Goal: Task Accomplishment & Management: Manage account settings

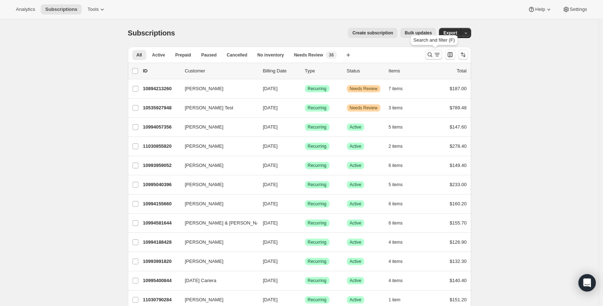
click at [437, 56] on icon "Search and filter results" at bounding box center [437, 54] width 7 height 7
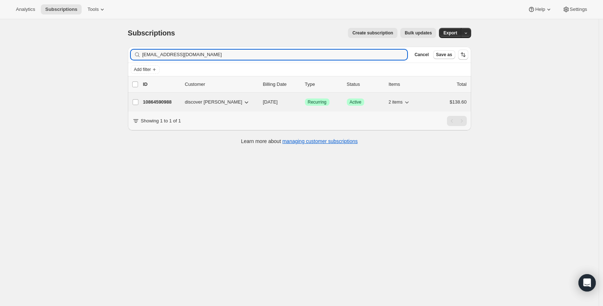
type input "chief46rkb@gmail.com"
click at [166, 104] on p "10864590988" at bounding box center [161, 101] width 36 height 7
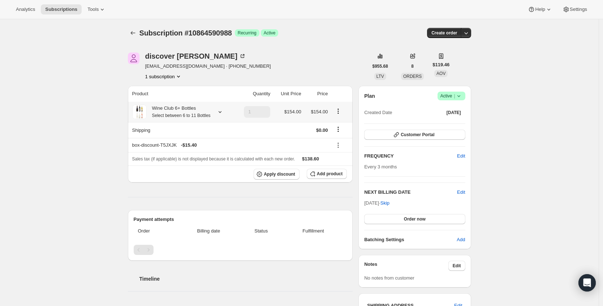
click at [341, 115] on icon "Product actions" at bounding box center [338, 110] width 7 height 7
click at [340, 125] on span "Edit box" at bounding box center [340, 128] width 17 height 7
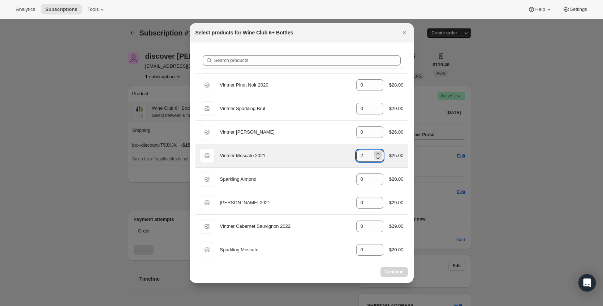
click at [375, 153] on icon ":re9:" at bounding box center [378, 153] width 7 height 7
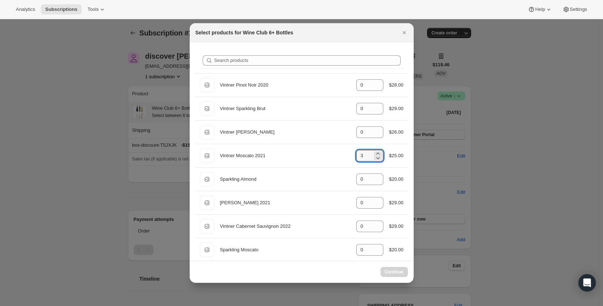
type input "2"
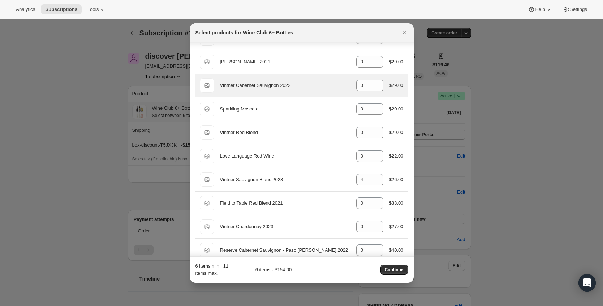
scroll to position [150, 0]
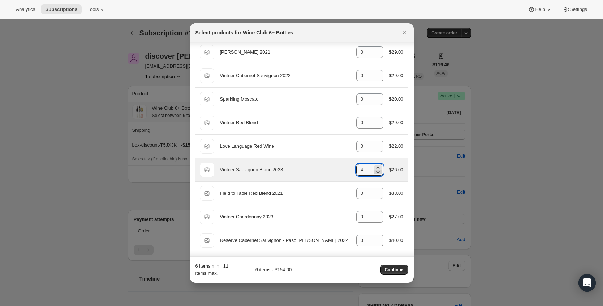
click at [375, 171] on icon ":re9:" at bounding box center [378, 171] width 7 height 7
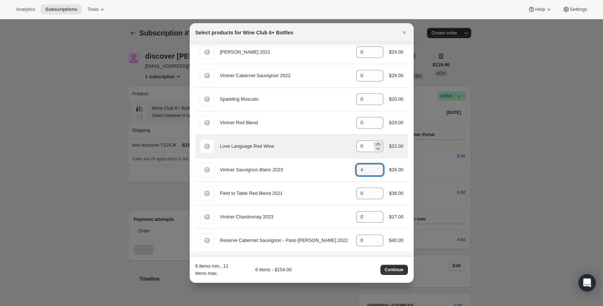
type input "3"
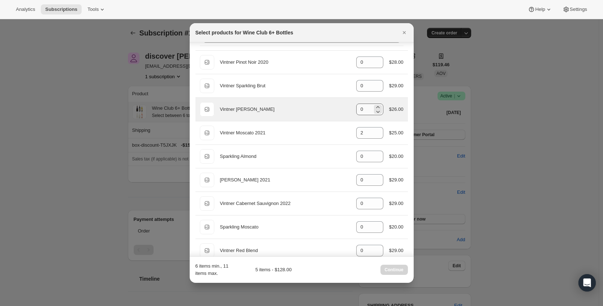
scroll to position [14, 0]
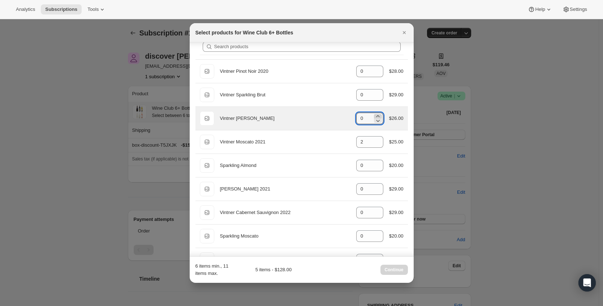
click at [375, 115] on icon ":re9:" at bounding box center [378, 115] width 7 height 7
click at [375, 120] on icon ":re9:" at bounding box center [378, 120] width 7 height 7
type input "0"
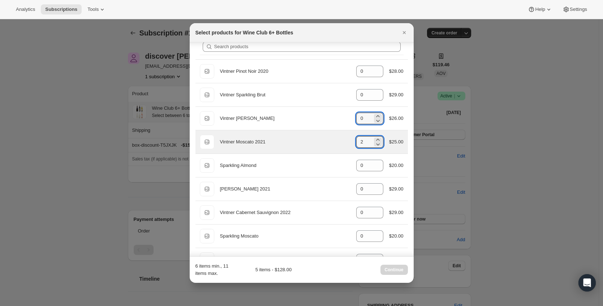
drag, startPoint x: 376, startPoint y: 140, endPoint x: 368, endPoint y: 136, distance: 9.4
click at [376, 140] on icon ":re9:" at bounding box center [378, 143] width 7 height 7
click at [375, 138] on icon ":re9:" at bounding box center [378, 139] width 7 height 7
type input "3"
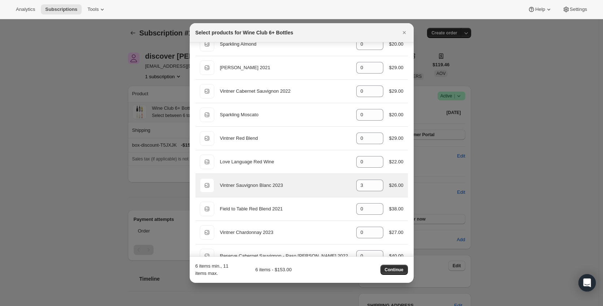
scroll to position [136, 0]
click at [376, 186] on icon ":re9:" at bounding box center [378, 186] width 7 height 7
click at [375, 186] on icon ":re9:" at bounding box center [378, 186] width 7 height 7
type input "0"
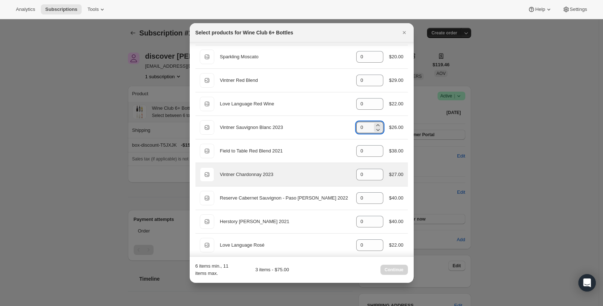
scroll to position [198, 0]
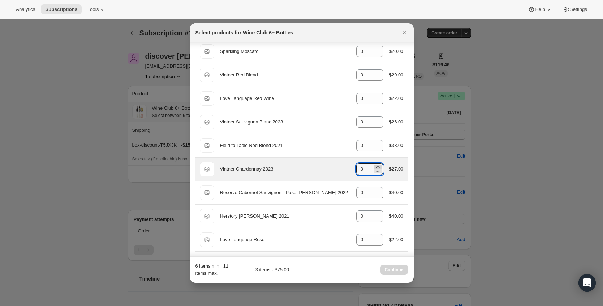
click at [376, 167] on icon ":re9:" at bounding box center [377, 167] width 3 height 2
type input "3"
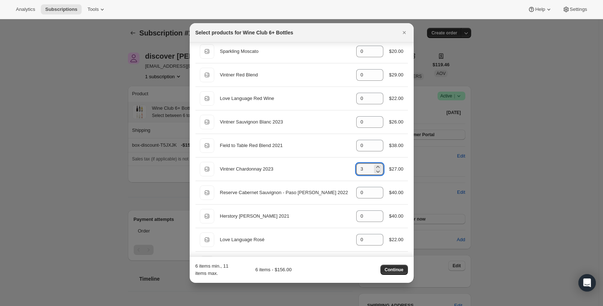
click at [401, 267] on span "Continue" at bounding box center [394, 269] width 19 height 6
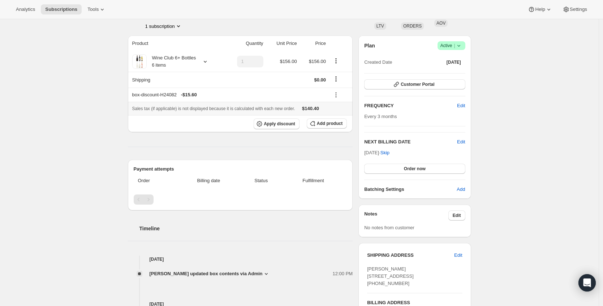
scroll to position [86, 0]
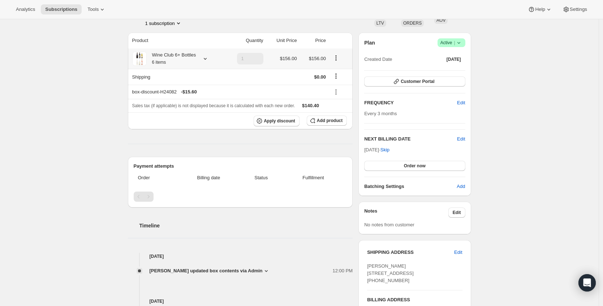
click at [337, 61] on icon "Product actions" at bounding box center [336, 57] width 7 height 7
click at [263, 270] on icon at bounding box center [266, 270] width 7 height 7
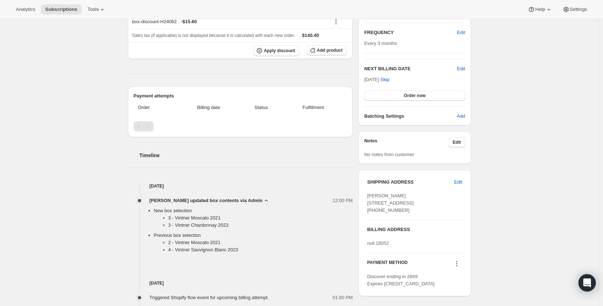
scroll to position [159, 0]
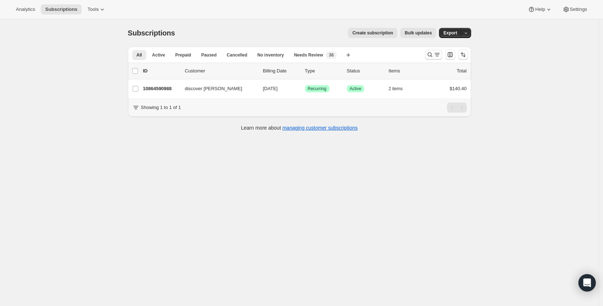
click at [438, 54] on icon "Search and filter results" at bounding box center [437, 54] width 7 height 7
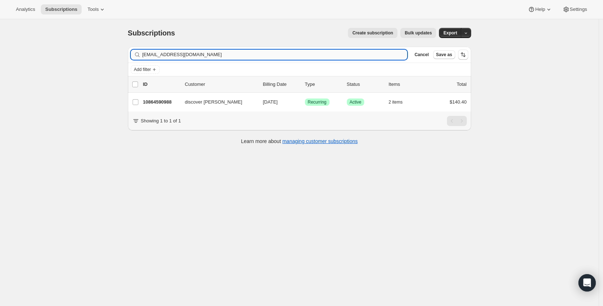
click at [232, 55] on input "chief46rkb@gmail.com" at bounding box center [274, 55] width 265 height 10
type input "21856"
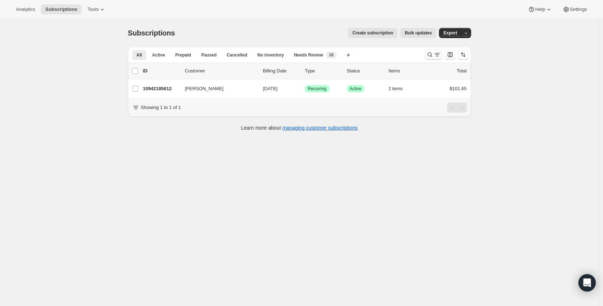
click at [429, 56] on icon "Search and filter results" at bounding box center [430, 54] width 7 height 7
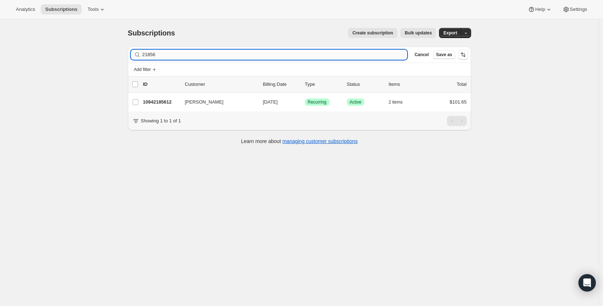
click at [217, 57] on input "21856" at bounding box center [274, 55] width 265 height 10
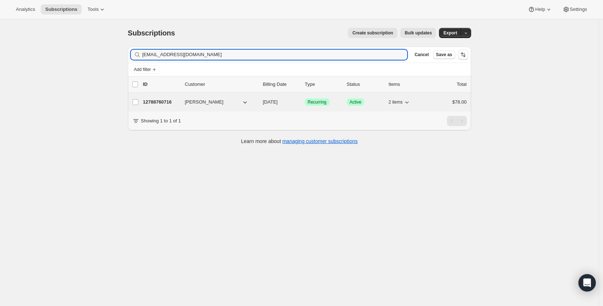
type input "lhildebrandt2013@gmail.com"
click at [164, 98] on p "12788760716" at bounding box center [161, 101] width 36 height 7
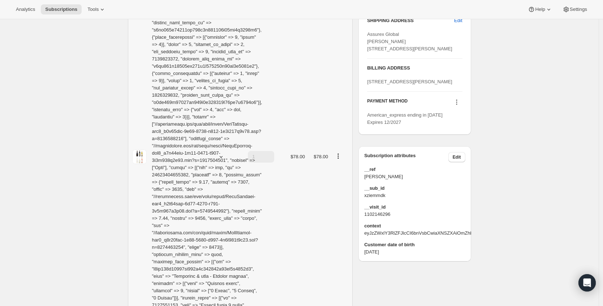
scroll to position [556, 0]
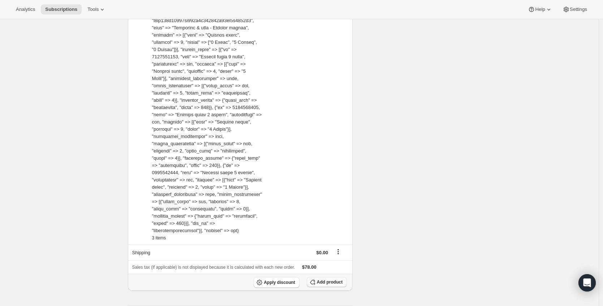
click at [327, 279] on button "Add product" at bounding box center [327, 282] width 40 height 10
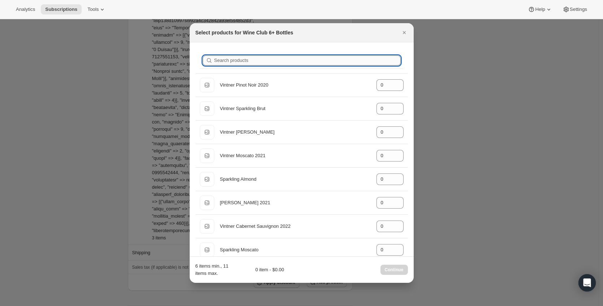
click at [302, 56] on input "Search products" at bounding box center [307, 60] width 187 height 10
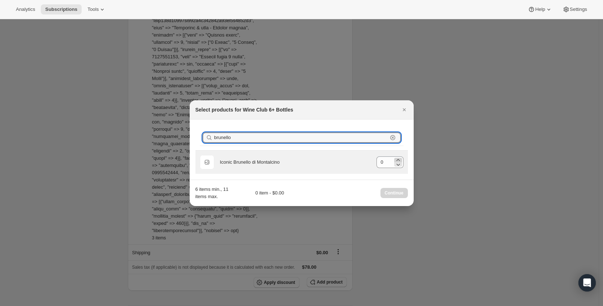
type input "brunello"
click at [397, 159] on icon ":r51:" at bounding box center [398, 159] width 7 height 7
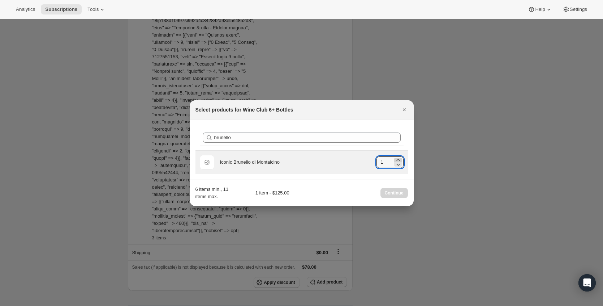
click at [397, 159] on icon ":r51:" at bounding box center [398, 159] width 7 height 7
type input "3"
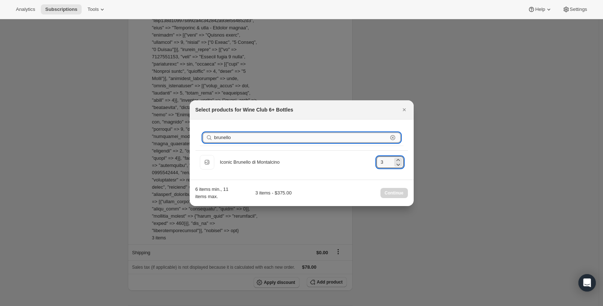
click at [304, 132] on input "brunello" at bounding box center [301, 137] width 174 height 10
type input "0"
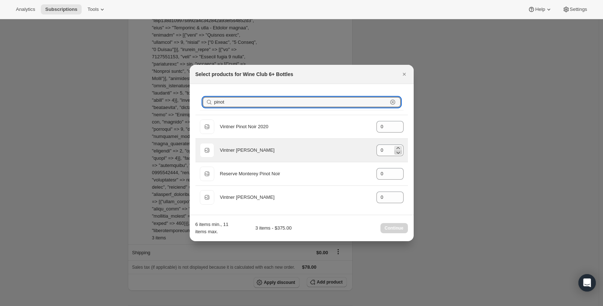
type input "pinot"
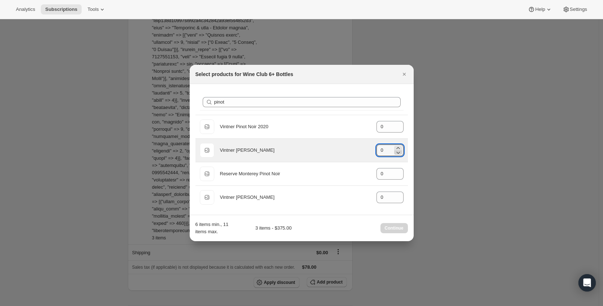
click at [397, 149] on icon ":r51:" at bounding box center [398, 152] width 7 height 7
drag, startPoint x: 383, startPoint y: 150, endPoint x: 367, endPoint y: 149, distance: 16.0
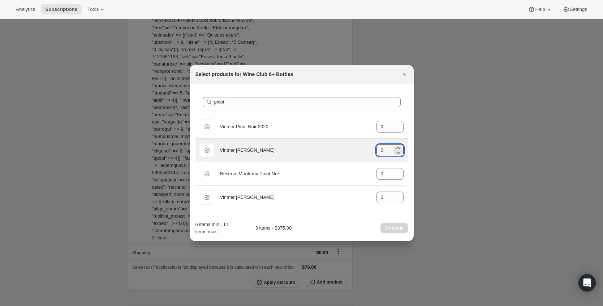
click at [367, 149] on div "Default Title Vintner Pinot Grigio gid://shopify/ProductVariant/44236118065292 0" at bounding box center [302, 150] width 204 height 14
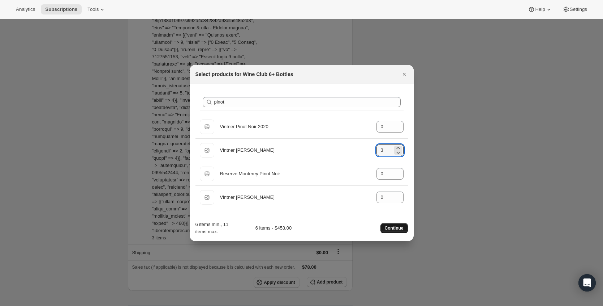
type input "3"
click at [388, 226] on span "Continue" at bounding box center [394, 228] width 19 height 6
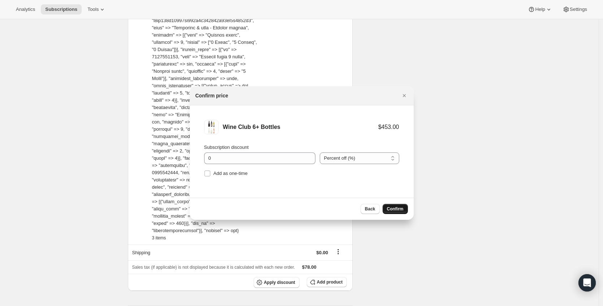
click at [397, 211] on span "Confirm" at bounding box center [395, 209] width 17 height 6
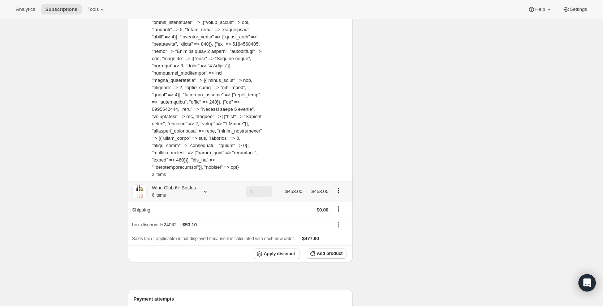
scroll to position [377, 0]
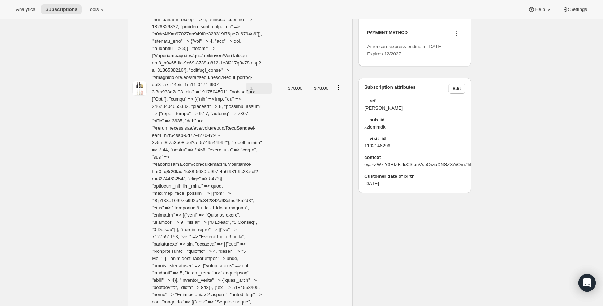
click at [341, 85] on icon "Product actions" at bounding box center [338, 87] width 7 height 7
click at [344, 116] on div "Edit box Remove" at bounding box center [341, 104] width 26 height 28
click at [343, 114] on span "Remove" at bounding box center [341, 110] width 17 height 7
type input "0"
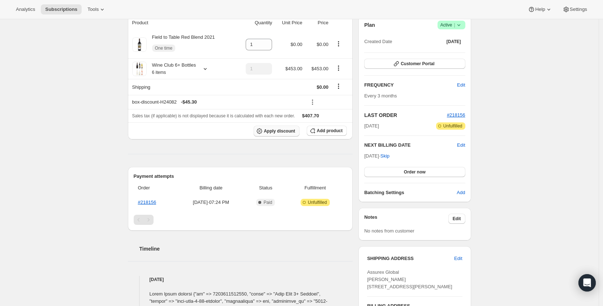
scroll to position [0, 0]
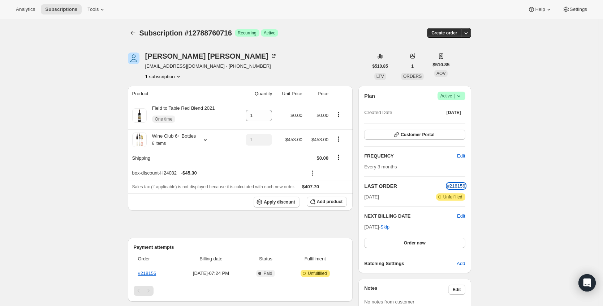
click at [458, 184] on span "#218156" at bounding box center [456, 185] width 18 height 5
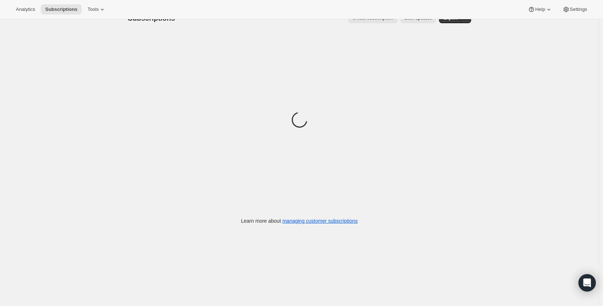
scroll to position [19, 0]
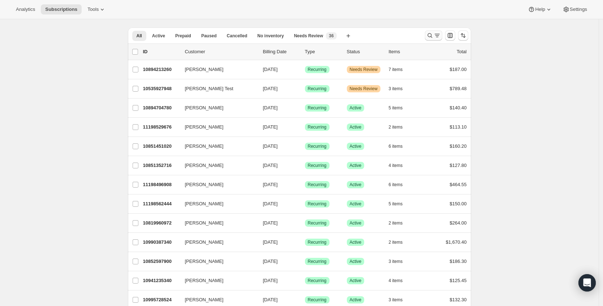
click at [430, 38] on icon "Search and filter results" at bounding box center [430, 35] width 7 height 7
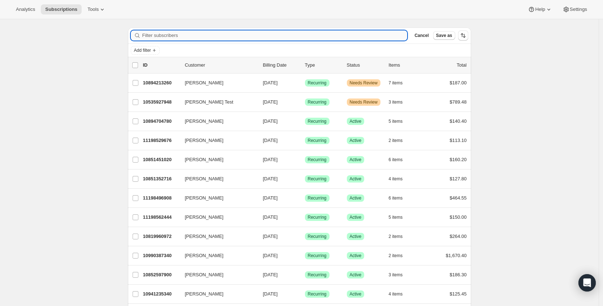
paste input "lhildebrandt2013@gmail.com"
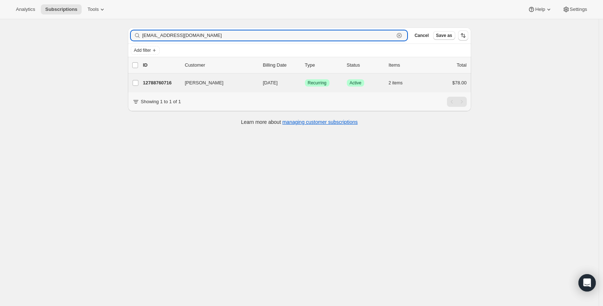
type input "lhildebrandt2013@gmail.com"
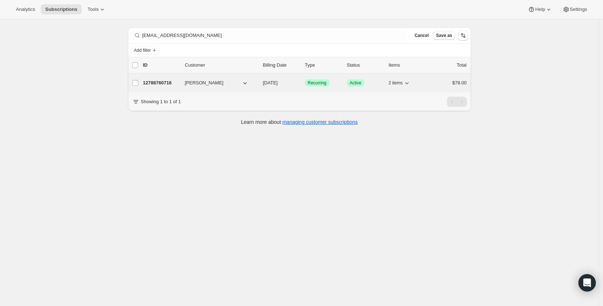
click at [178, 77] on div "Dean Hildebrandt 12788760716 Dean Hildebrandt 12/19/2025 Success Recurring Succ…" at bounding box center [300, 82] width 344 height 19
click at [170, 81] on p "12788760716" at bounding box center [161, 82] width 36 height 7
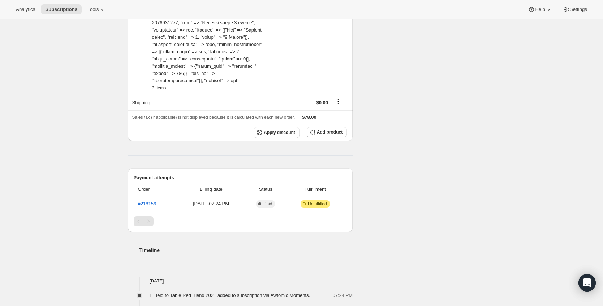
scroll to position [733, 0]
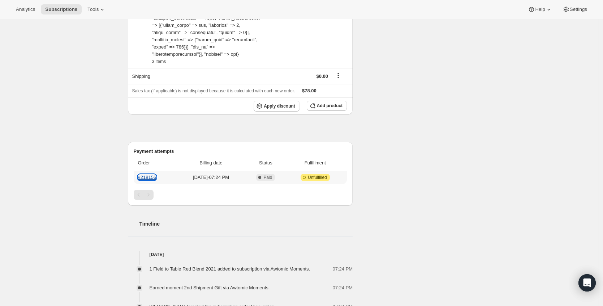
click at [153, 174] on link "#218156" at bounding box center [147, 176] width 18 height 5
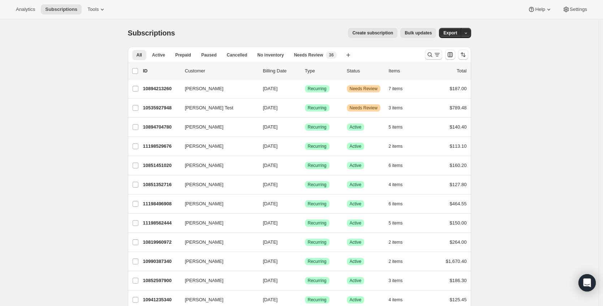
click at [428, 52] on icon "Search and filter results" at bounding box center [430, 54] width 7 height 7
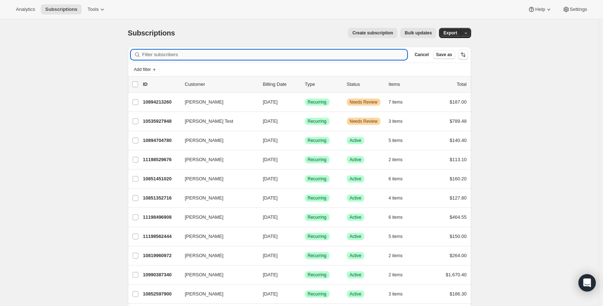
paste input "[EMAIL_ADDRESS][DOMAIN_NAME]"
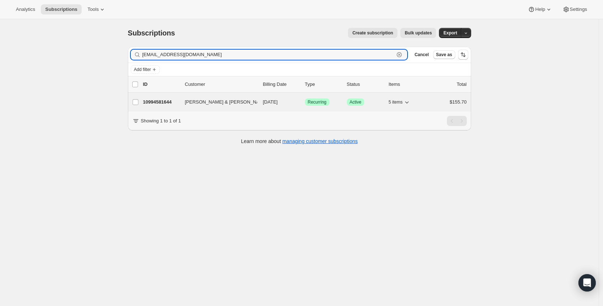
type input "[EMAIL_ADDRESS][DOMAIN_NAME]"
click at [164, 102] on p "10994581644" at bounding box center [161, 101] width 36 height 7
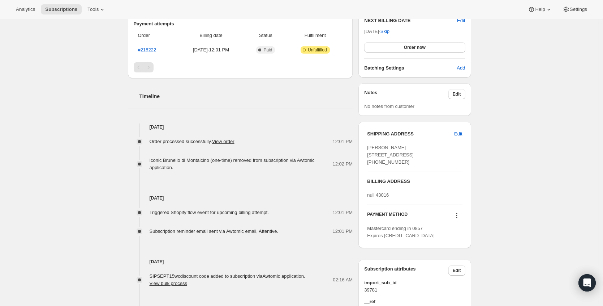
scroll to position [266, 0]
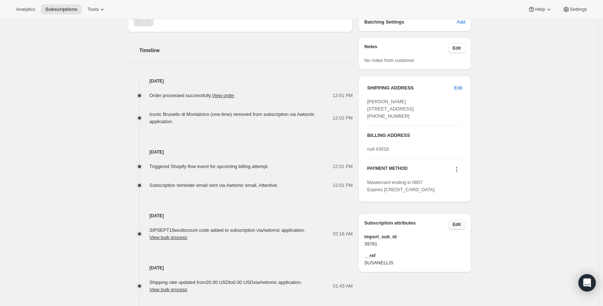
click at [460, 221] on span "Edit" at bounding box center [457, 224] width 8 height 6
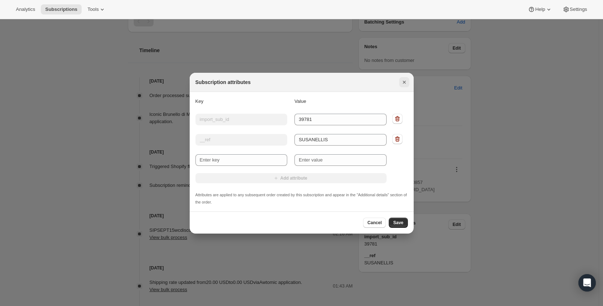
click at [406, 81] on icon "Close" at bounding box center [404, 81] width 7 height 7
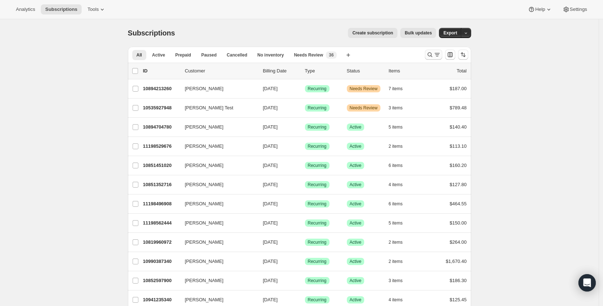
click at [436, 54] on icon "Search and filter results" at bounding box center [437, 54] width 7 height 7
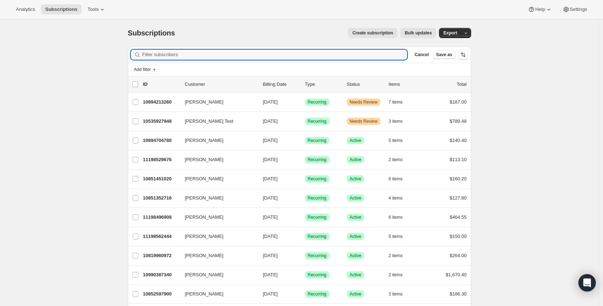
paste input "[PERSON_NAME][EMAIL_ADDRESS][DOMAIN_NAME]"
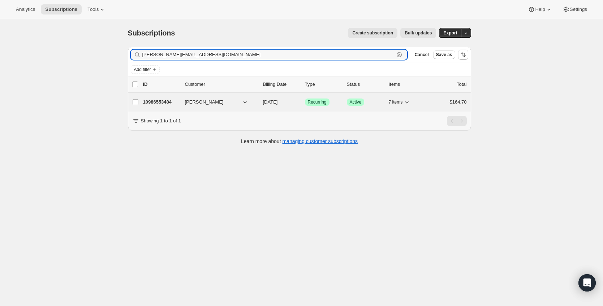
type input "[PERSON_NAME][EMAIL_ADDRESS][DOMAIN_NAME]"
click at [156, 101] on p "10986553484" at bounding box center [161, 101] width 36 height 7
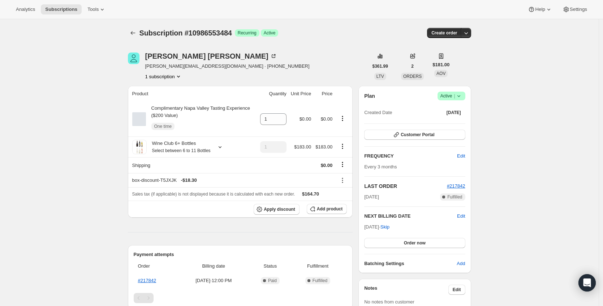
click at [457, 93] on icon at bounding box center [459, 95] width 7 height 7
click at [446, 127] on button "Cancel subscription" at bounding box center [451, 122] width 45 height 12
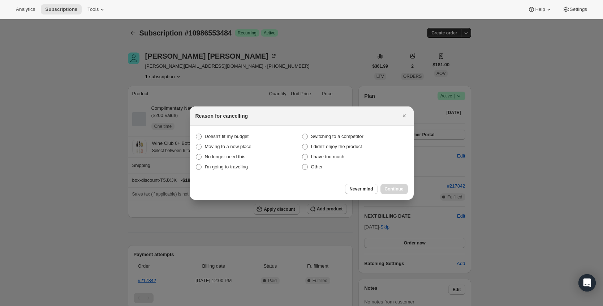
click at [237, 137] on span "Doesn't fit my budget" at bounding box center [227, 135] width 44 height 5
click at [196, 134] on budget "Doesn't fit my budget" at bounding box center [196, 133] width 0 height 0
radio budget "true"
click at [403, 191] on button "Continue" at bounding box center [394, 189] width 27 height 10
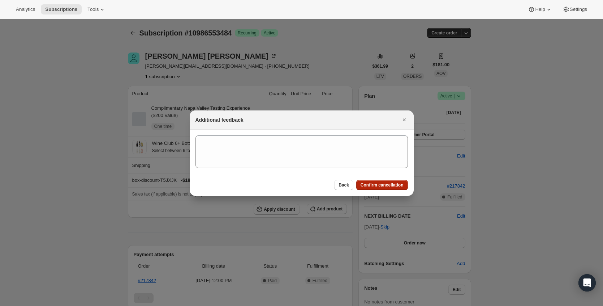
click at [400, 188] on button "Confirm cancellation" at bounding box center [383, 185] width 52 height 10
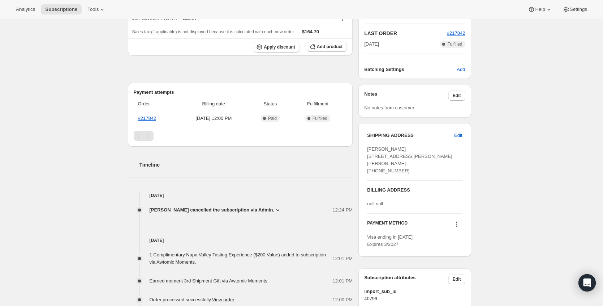
scroll to position [198, 0]
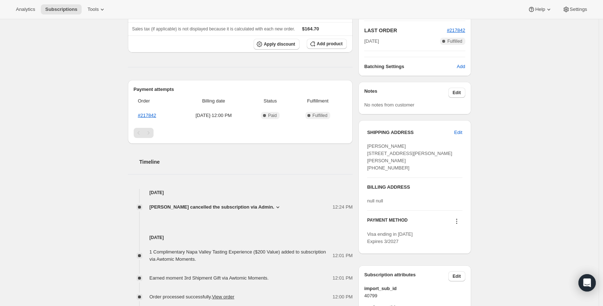
click at [250, 210] on span "Britt Mines cancelled the subscription via Admin." at bounding box center [212, 206] width 125 height 7
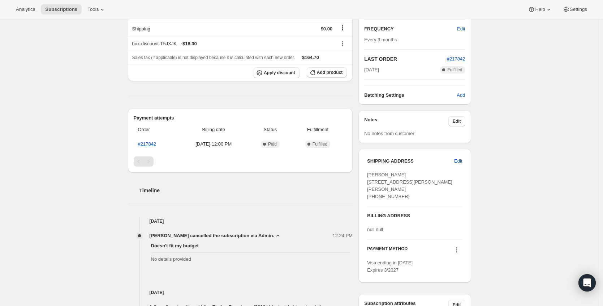
scroll to position [0, 0]
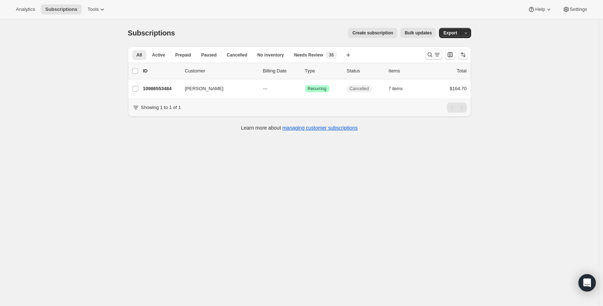
click at [439, 52] on icon "Search and filter results" at bounding box center [437, 54] width 7 height 7
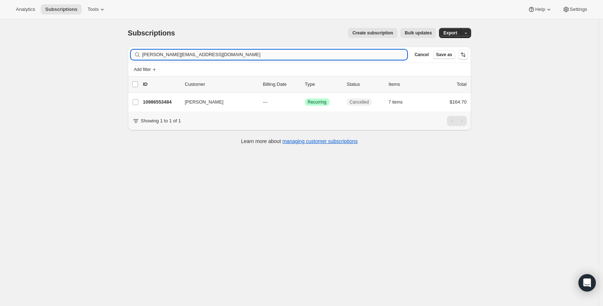
click at [294, 57] on input "[PERSON_NAME][EMAIL_ADDRESS][DOMAIN_NAME]" at bounding box center [274, 55] width 265 height 10
click at [294, 57] on input "colleen.jobba@gmail.com" at bounding box center [274, 55] width 265 height 10
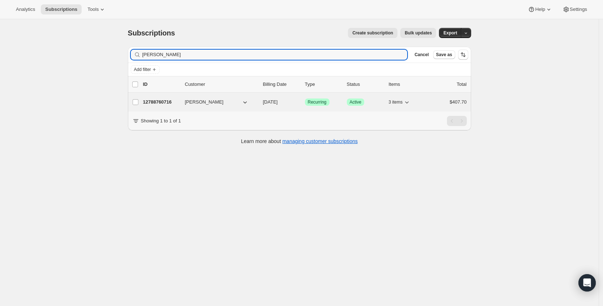
type input "[PERSON_NAME]"
click at [163, 103] on p "12788760716" at bounding box center [161, 101] width 36 height 7
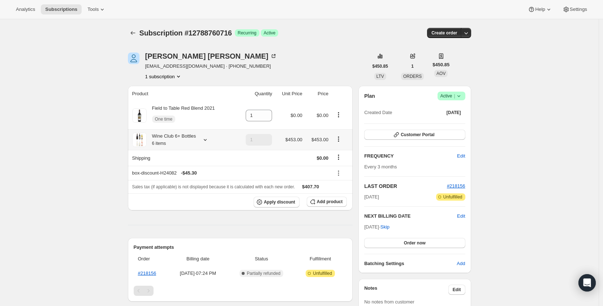
click at [342, 138] on icon "Product actions" at bounding box center [338, 138] width 7 height 7
click at [338, 150] on span "Edit box" at bounding box center [341, 152] width 17 height 5
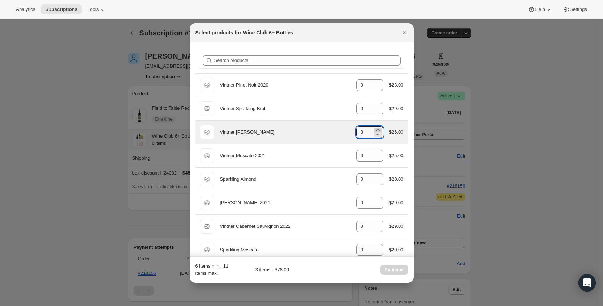
click at [375, 129] on icon ":r59:" at bounding box center [378, 129] width 7 height 7
type input "6"
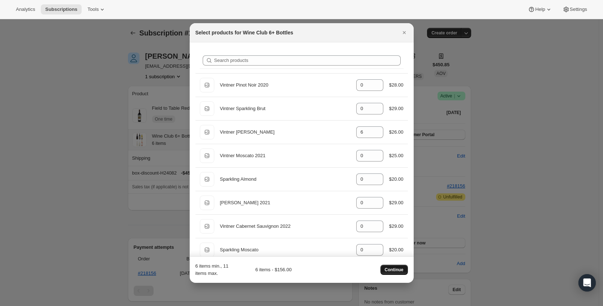
click at [396, 271] on span "Continue" at bounding box center [394, 269] width 19 height 6
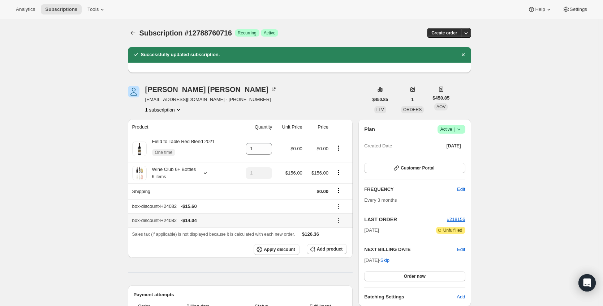
click at [341, 221] on icon at bounding box center [338, 220] width 7 height 7
click at [344, 246] on span "Remove" at bounding box center [342, 246] width 17 height 5
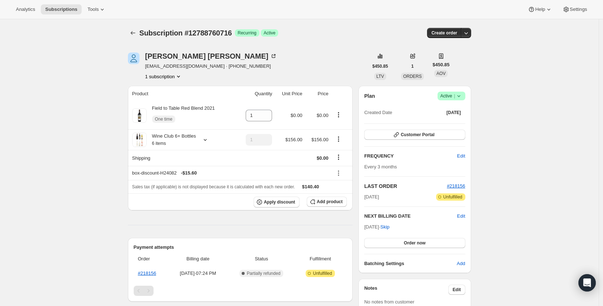
scroll to position [155, 0]
